Goal: Transaction & Acquisition: Purchase product/service

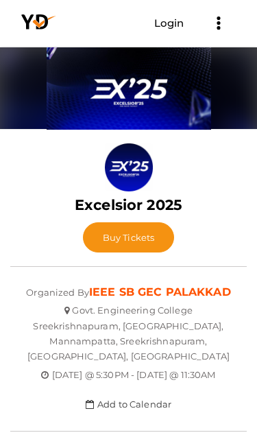
click at [149, 242] on span "Buy Tickets" at bounding box center [129, 237] width 52 height 11
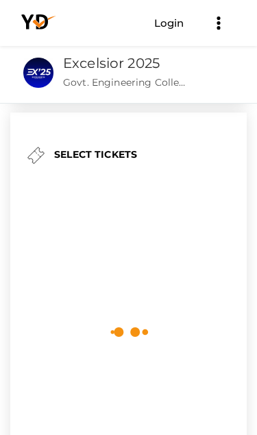
scroll to position [25, 0]
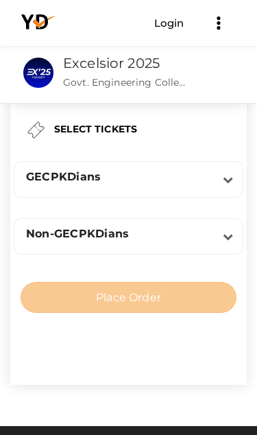
click at [226, 185] on icon at bounding box center [228, 179] width 10 height 10
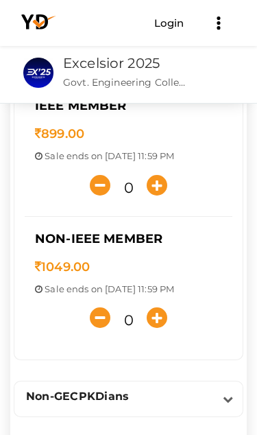
scroll to position [162, 0]
click at [195, 264] on p "1049.00" at bounding box center [128, 268] width 187 height 18
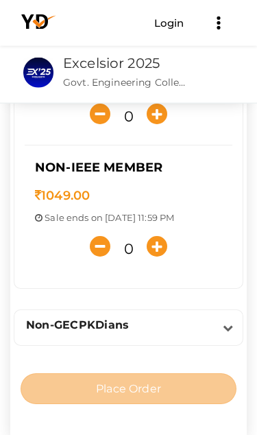
click at [165, 246] on icon "button" at bounding box center [157, 246] width 21 height 21
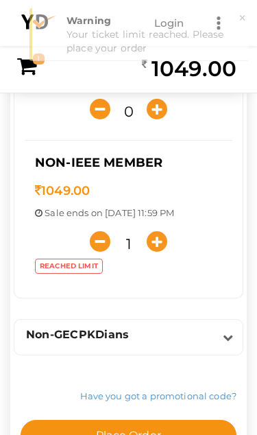
scroll to position [238, 0]
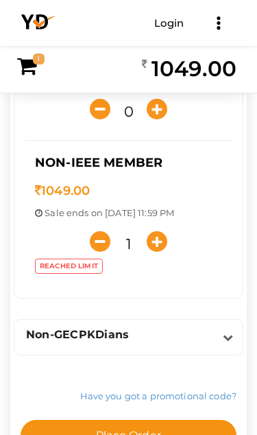
click at [161, 244] on icon "button" at bounding box center [157, 241] width 21 height 21
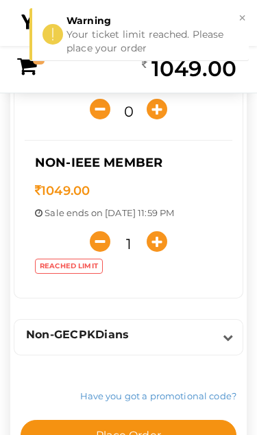
click at [104, 244] on icon "button" at bounding box center [100, 241] width 21 height 21
type input "0"
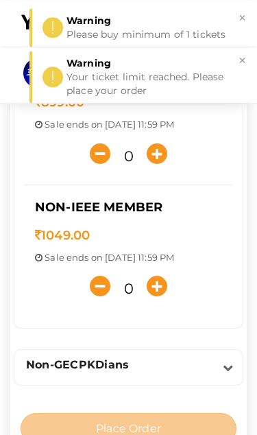
scroll to position [191, 0]
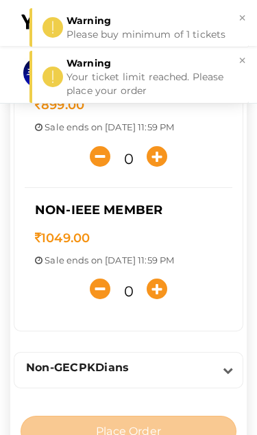
click at [157, 164] on icon "button" at bounding box center [157, 156] width 21 height 21
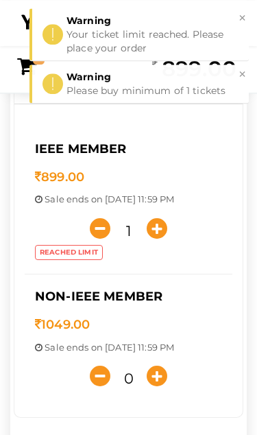
scroll to position [119, 0]
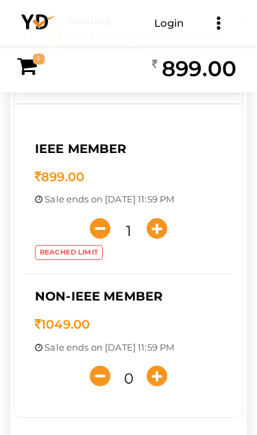
click at [106, 233] on icon "button" at bounding box center [100, 228] width 21 height 21
type input "0"
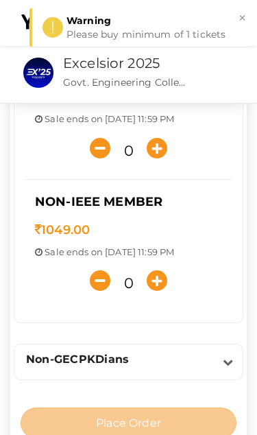
scroll to position [200, 0]
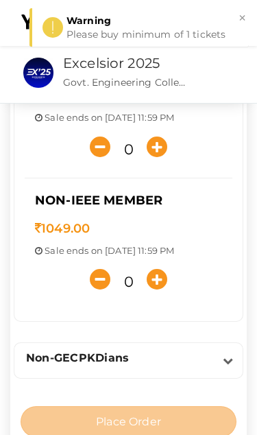
click at [163, 282] on icon "button" at bounding box center [157, 279] width 21 height 21
type input "1"
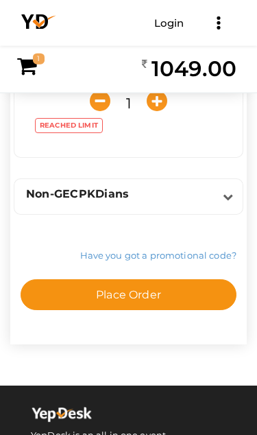
scroll to position [380, 0]
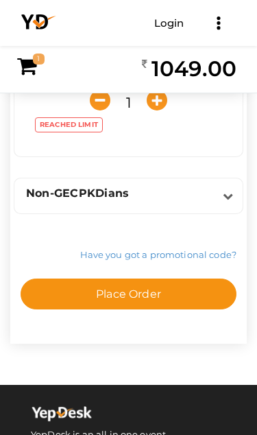
click at [207, 299] on button "Place Order" at bounding box center [129, 294] width 216 height 31
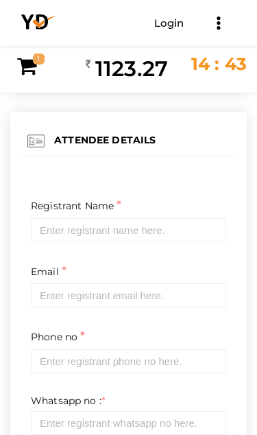
scroll to position [0, 0]
